Goal: Check status: Check status

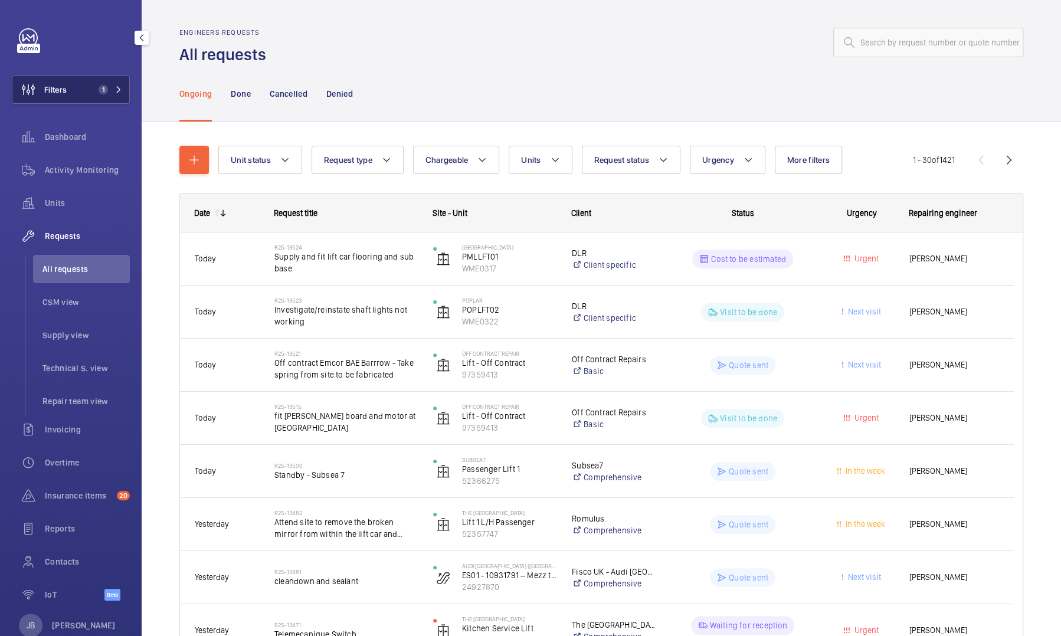
click at [54, 90] on span "Filters" at bounding box center [55, 90] width 22 height 12
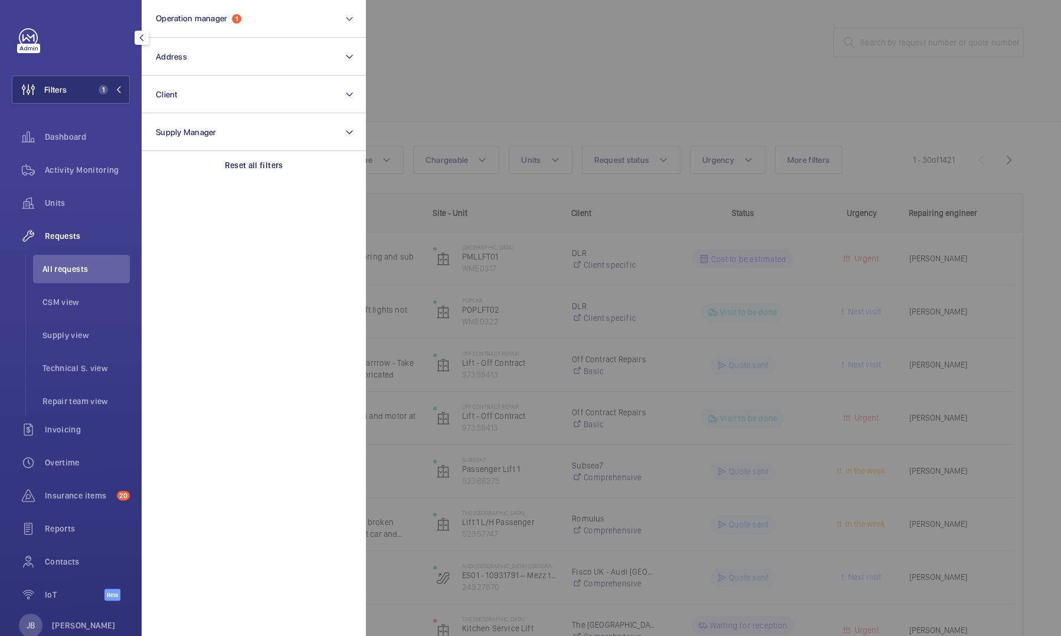
click at [52, 240] on span "Requests" at bounding box center [87, 236] width 85 height 12
click at [869, 39] on div at bounding box center [896, 318] width 1061 height 636
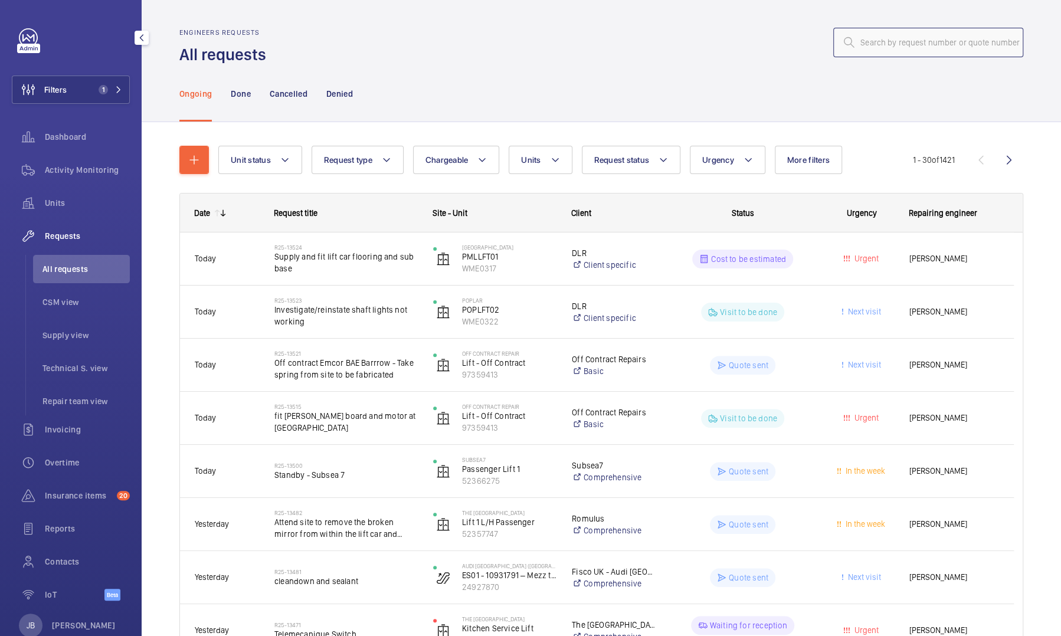
click at [869, 39] on input "text" at bounding box center [928, 43] width 190 height 30
paste input "R25-11674"
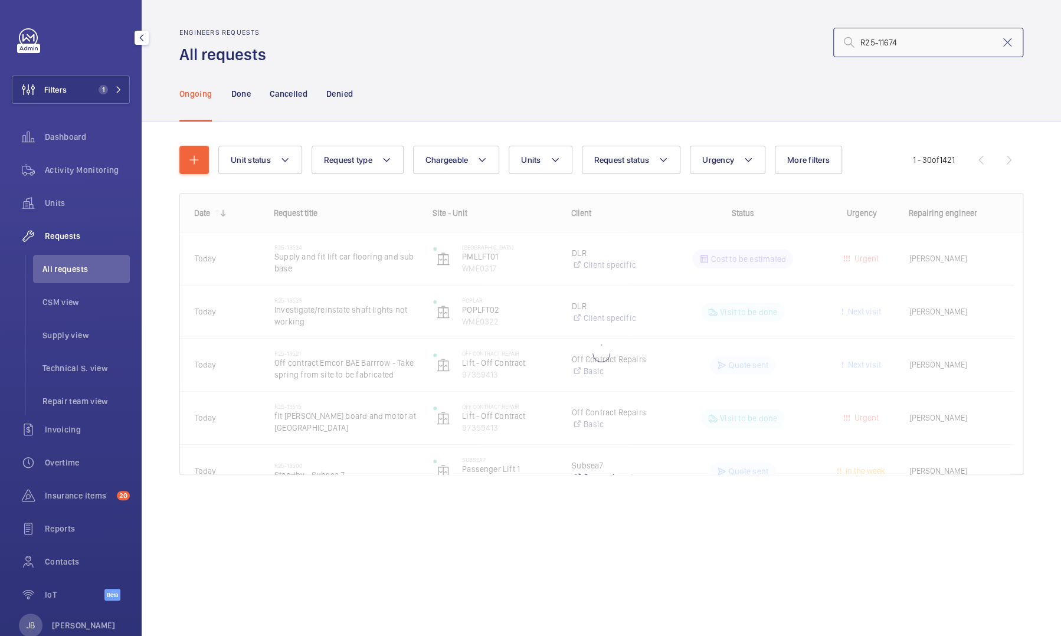
type input "R25-11674"
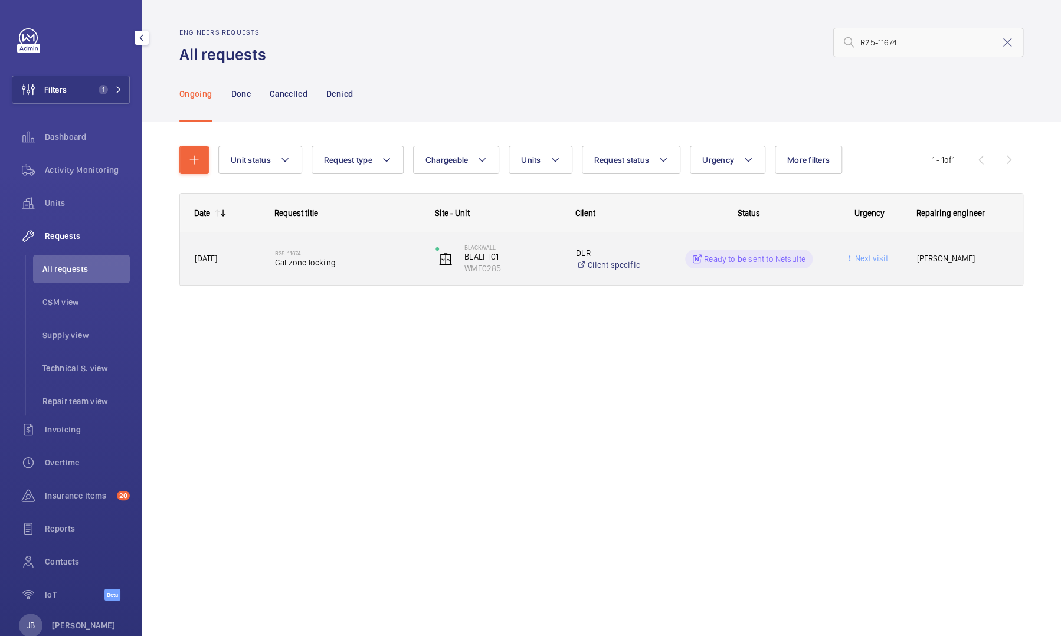
click at [825, 272] on div "Next visit" at bounding box center [862, 258] width 79 height 37
